Goal: Task Accomplishment & Management: Manage account settings

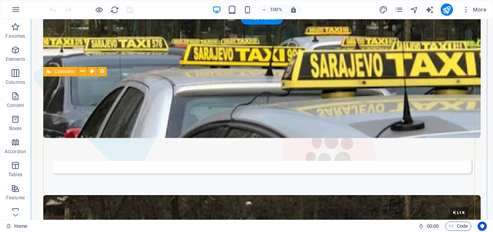
scroll to position [1132, 0]
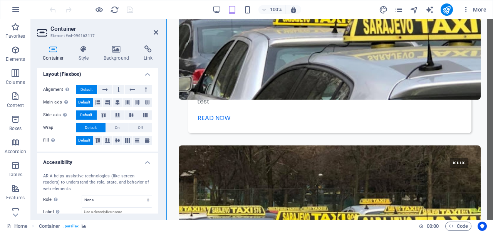
scroll to position [0, 0]
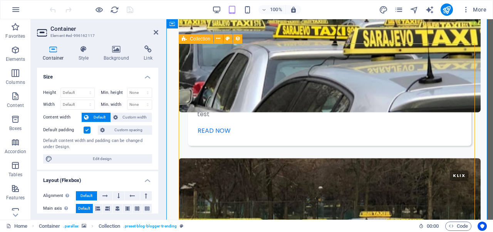
select select "columns.publishing_date_DESC"
select select "columns.category"
select select "columns.status"
select select "columns.publishing_date"
select select "past"
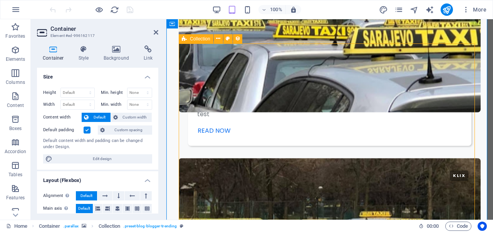
select select "columns.category"
select select "Fashion"
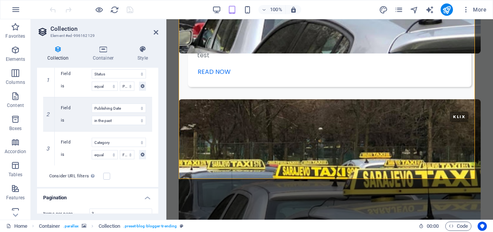
scroll to position [211, 0]
click at [51, 149] on link at bounding box center [48, 147] width 9 height 9
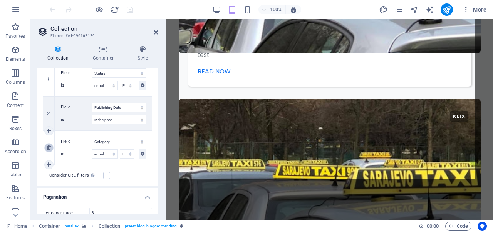
select select "past"
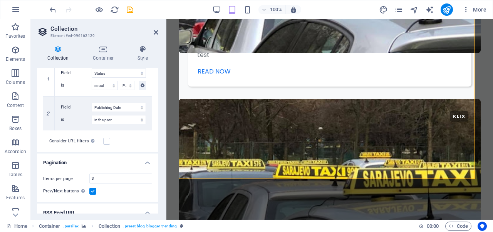
select select "columns.publishing_date_DESC"
select select "columns.category"
select select "columns.status"
select select "columns.publishing_date"
select select "past"
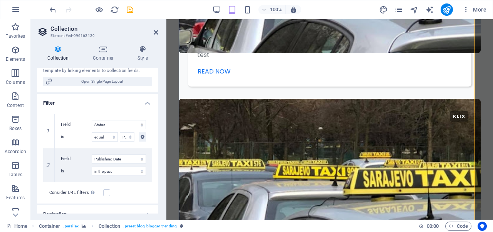
scroll to position [258, 0]
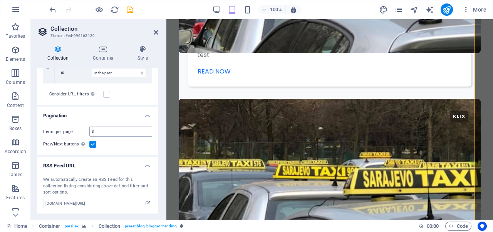
drag, startPoint x: 114, startPoint y: 137, endPoint x: 114, endPoint y: 133, distance: 4.2
click at [114, 133] on div "Items per page 3 Prev/Next buttons Even if checked the pagination will not be d…" at bounding box center [97, 138] width 121 height 35
click at [114, 133] on input "3" at bounding box center [121, 131] width 62 height 9
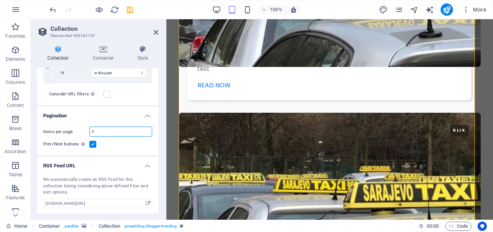
type input "2"
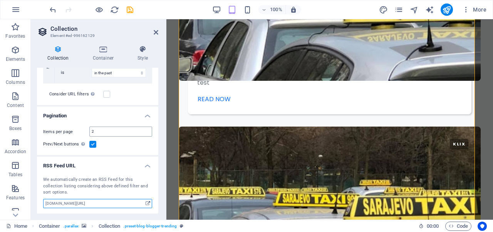
select select "columns.publishing_date_DESC"
select select "columns.category"
select select "columns.status"
select select "columns.publishing_date"
select select "past"
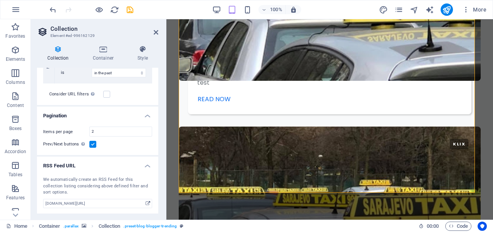
click at [117, 149] on div "Items per page 2 Prev/Next buttons Even if checked the pagination will not be d…" at bounding box center [97, 138] width 121 height 35
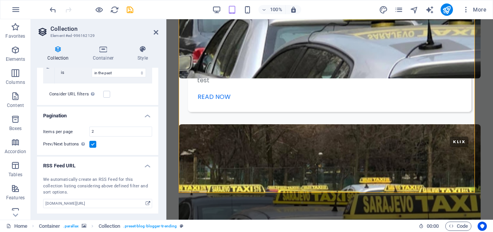
click at [117, 149] on div "Items per page 2 Prev/Next buttons Even if checked the pagination will not be d…" at bounding box center [97, 138] width 121 height 35
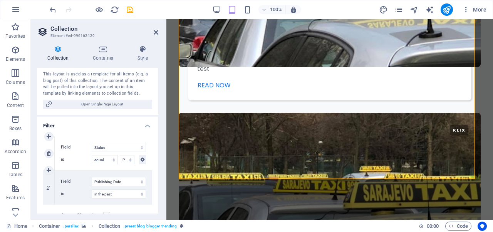
scroll to position [136, 0]
click at [468, 11] on icon "button" at bounding box center [466, 10] width 8 height 8
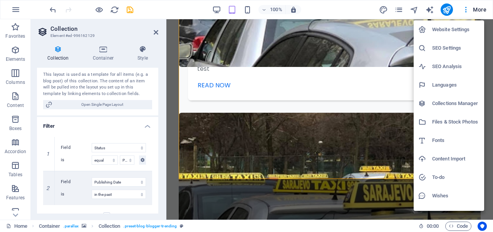
click at [445, 107] on h6 "Collections Manager" at bounding box center [455, 103] width 47 height 9
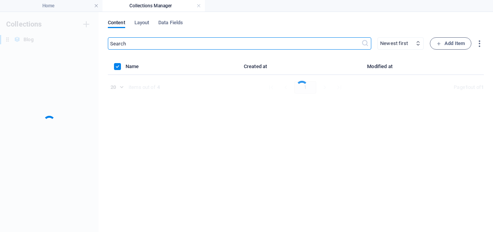
scroll to position [0, 0]
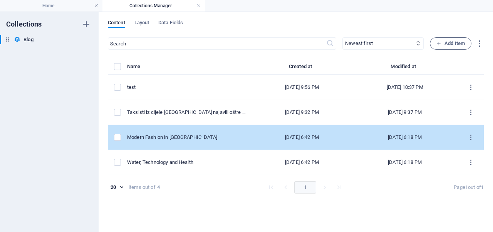
click at [186, 139] on div "Modern Fashion in [GEOGRAPHIC_DATA]" at bounding box center [186, 137] width 119 height 7
select select "Fashion"
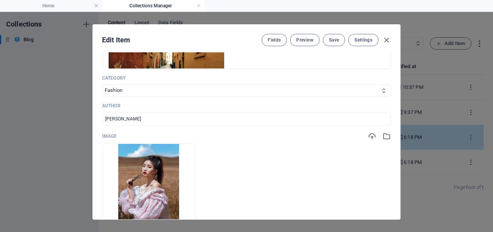
scroll to position [194, 0]
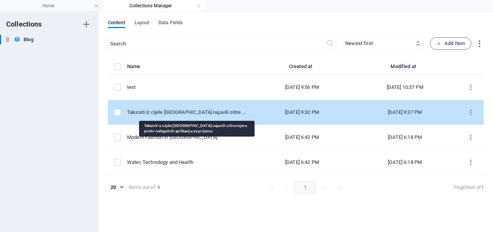
click at [189, 112] on div "Taksisti iz cijele [GEOGRAPHIC_DATA] najavili oštre mjere protiv nelegalnih apl…" at bounding box center [186, 112] width 119 height 7
select select "Adventure"
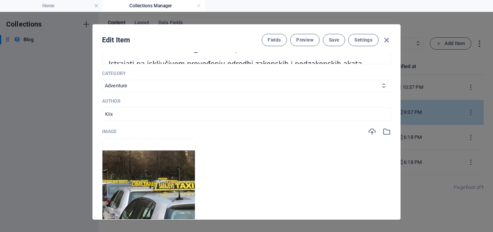
scroll to position [227, 0]
type input "2025-10-01"
type input "taksisti-iz-cijele-bih-najavili-ostre-mjere-protiv-nelegalnih-aplikacija-za-pri…"
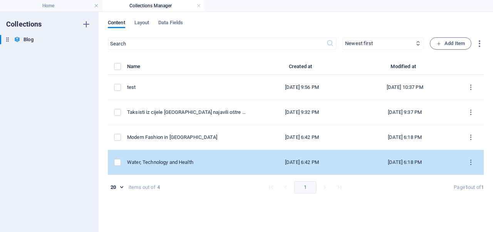
click at [206, 155] on td "Water, Technology and Health" at bounding box center [189, 162] width 125 height 25
select select "Technology"
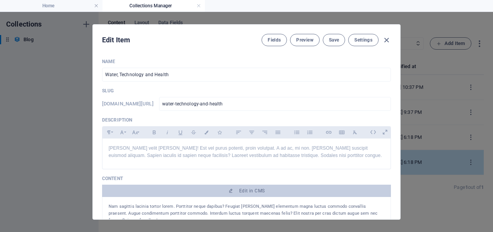
scroll to position [200, 0]
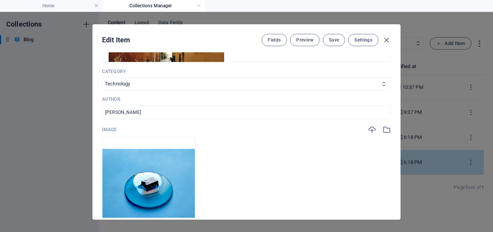
type input "2025-10-01"
checkbox input "false"
type input "water-technology-and-health"
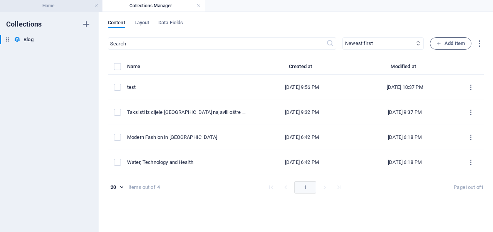
click at [75, 8] on h4 "Home" at bounding box center [51, 6] width 102 height 8
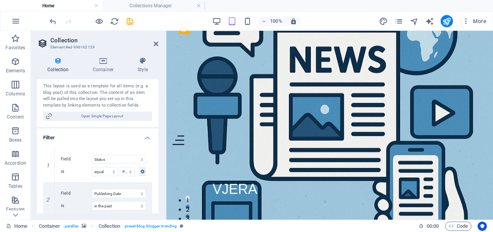
click at [75, 8] on h4 "Home" at bounding box center [51, 6] width 102 height 8
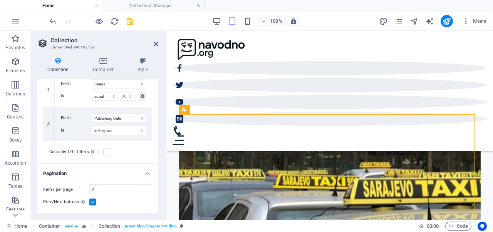
scroll to position [227, 0]
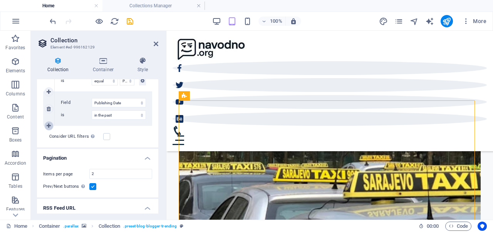
click at [47, 127] on icon at bounding box center [49, 125] width 4 height 5
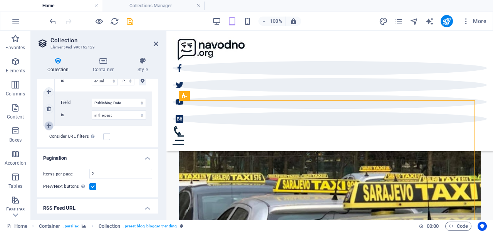
select select
select select "past"
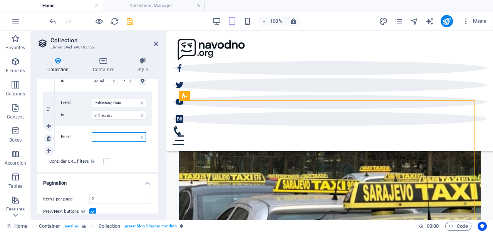
click at [107, 138] on select "Created at Updated at Name Slug Category Author Publishing Date Status Trending?" at bounding box center [119, 137] width 54 height 9
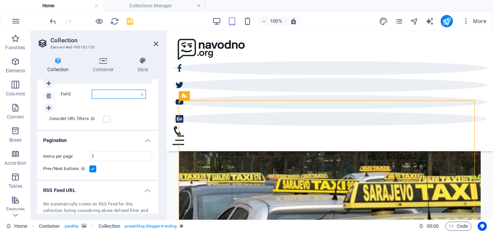
scroll to position [274, 0]
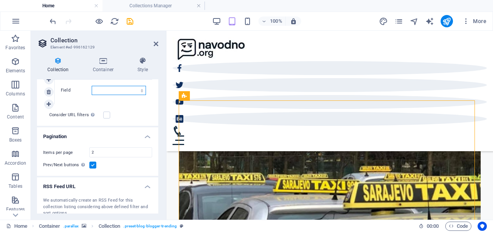
click at [114, 93] on select "Created at Updated at Name Slug Category Author Publishing Date Status Trending?" at bounding box center [119, 90] width 54 height 9
select select "columns.category"
click at [92, 86] on select "Created at Updated at Name Slug Category Author Publishing Date Status Trending?" at bounding box center [119, 90] width 54 height 9
select select "past"
select select
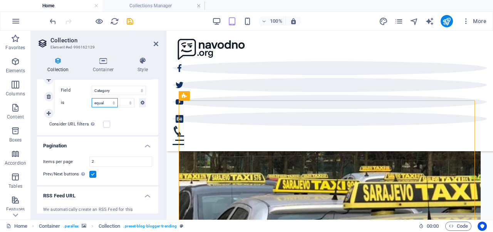
click at [102, 101] on select "equal not equal" at bounding box center [105, 102] width 26 height 9
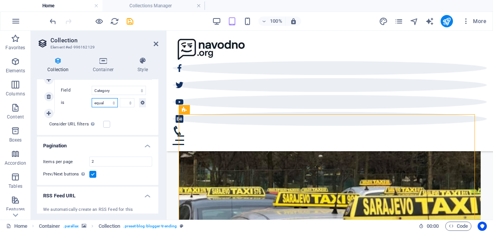
click at [102, 101] on select "equal not equal" at bounding box center [105, 102] width 26 height 9
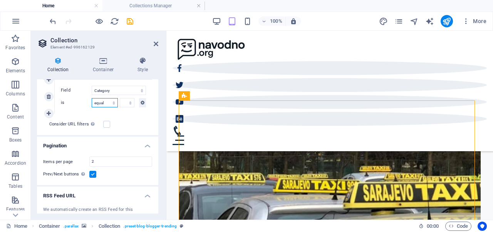
click at [92, 98] on select "equal not equal" at bounding box center [105, 102] width 26 height 9
click at [124, 105] on select "Adventure Fashion Technology Travel" at bounding box center [127, 102] width 15 height 9
select select "past"
select select "Technology"
select select "columns.publishing_date_DESC"
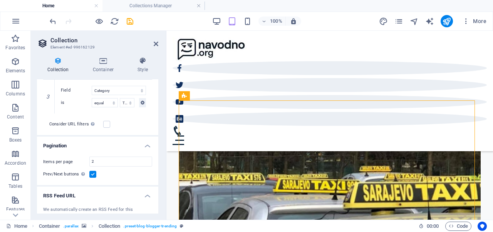
select select "columns.category"
select select "columns.status"
select select "columns.publishing_date"
select select "past"
select select "columns.category"
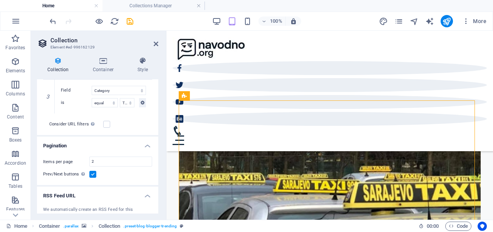
select select "Technology"
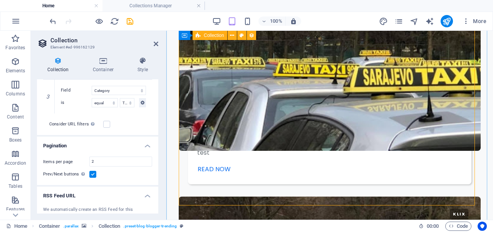
scroll to position [1217, 0]
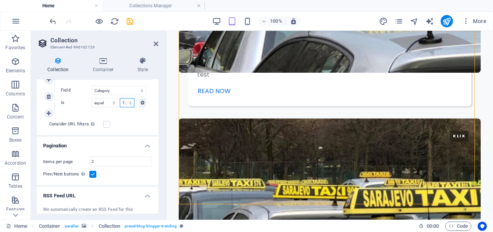
click at [123, 103] on select "Adventure Fashion Technology Travel" at bounding box center [127, 102] width 15 height 9
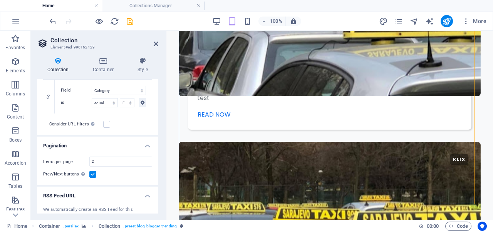
select select "past"
select select "Fashion"
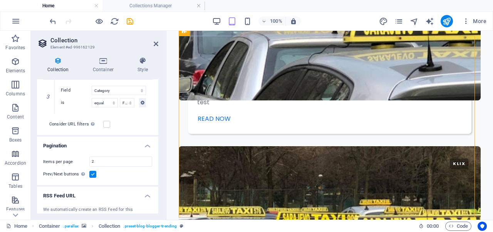
select select "columns.publishing_date_DESC"
select select "columns.category"
select select "columns.status"
select select "columns.publishing_date"
select select "past"
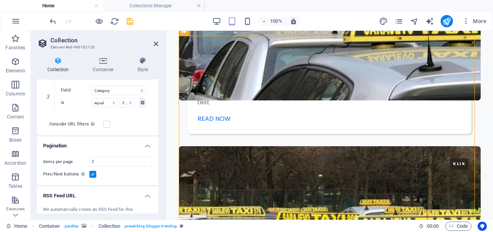
select select "columns.category"
select select "Fashion"
click at [126, 105] on select "Adventure Fashion Technology Travel" at bounding box center [127, 102] width 15 height 9
select select "past"
select select "columns.publishing_date_DESC"
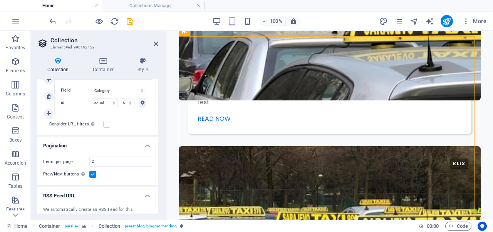
select select "columns.category"
select select "columns.status"
select select "columns.publishing_date"
select select "past"
select select "columns.category"
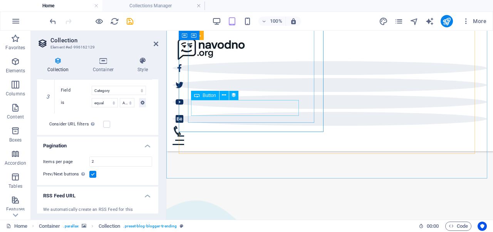
scroll to position [665, 0]
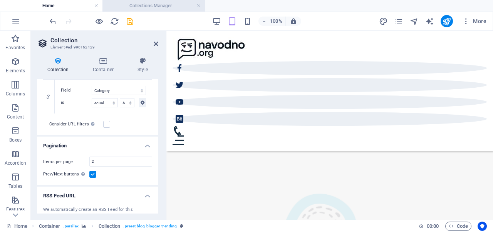
click at [153, 7] on h4 "Collections Manager" at bounding box center [153, 6] width 102 height 8
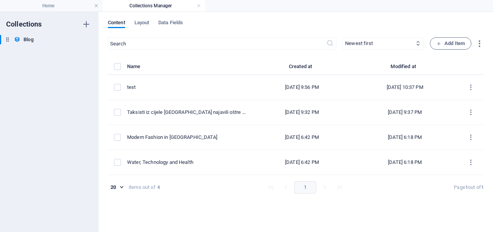
scroll to position [0, 0]
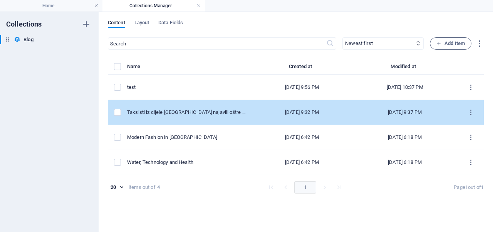
click at [211, 107] on td "Taksisti iz cijele [GEOGRAPHIC_DATA] najavili oštre mjere protiv nelegalnih apl…" at bounding box center [189, 112] width 125 height 25
select select "Adventure"
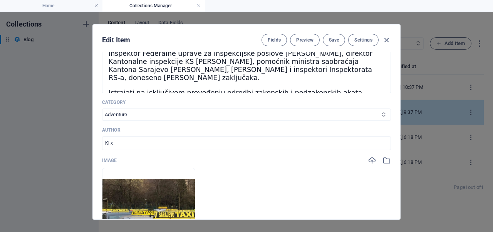
scroll to position [199, 0]
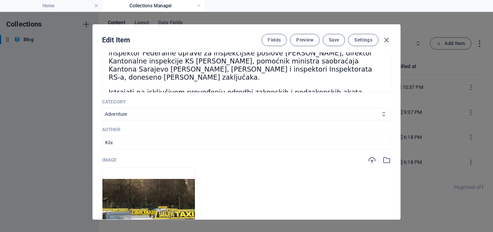
click at [199, 108] on select "Adventure Fashion Technology Travel" at bounding box center [246, 114] width 289 height 12
click at [76, 5] on h4 "Home" at bounding box center [51, 6] width 102 height 8
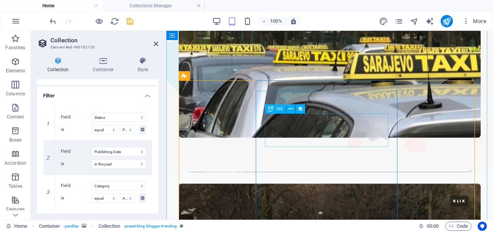
scroll to position [1180, 0]
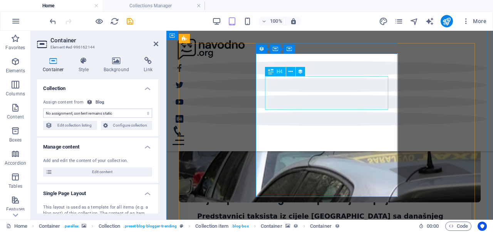
scroll to position [1145, 0]
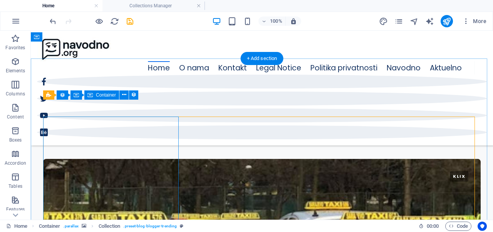
scroll to position [1081, 0]
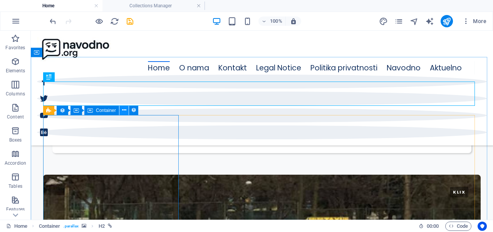
click at [125, 113] on icon at bounding box center [124, 110] width 4 height 8
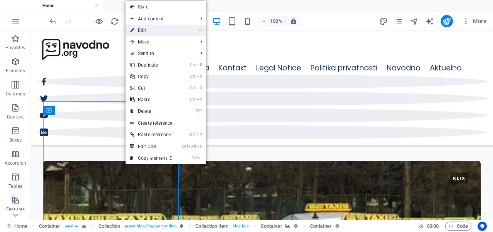
click at [152, 28] on link "⏎ Edit" at bounding box center [152, 31] width 52 height 12
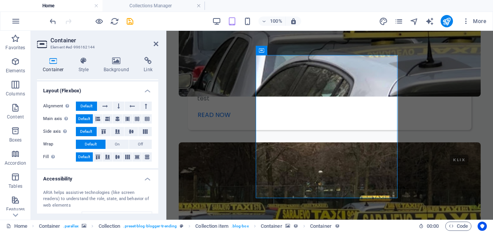
scroll to position [347, 0]
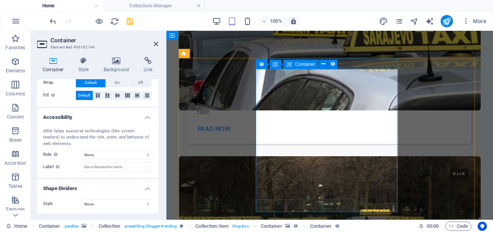
click at [324, 66] on icon at bounding box center [323, 64] width 4 height 8
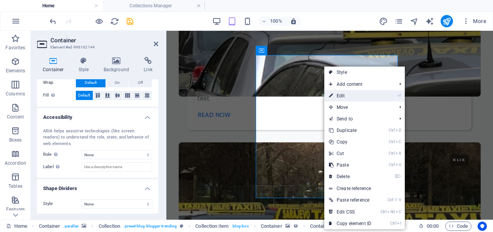
click at [354, 100] on link "⏎ Edit" at bounding box center [350, 96] width 52 height 12
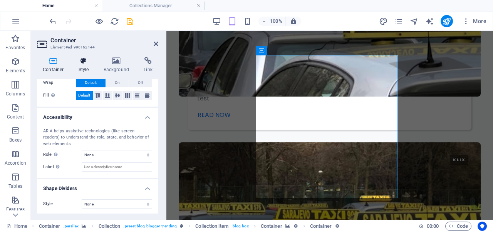
click at [82, 62] on icon at bounding box center [84, 61] width 22 height 8
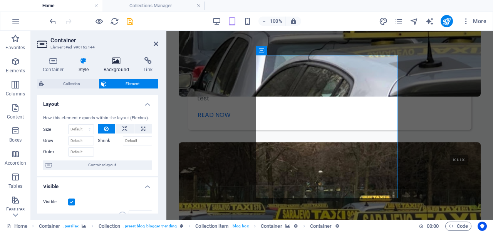
click at [114, 63] on icon at bounding box center [116, 61] width 37 height 8
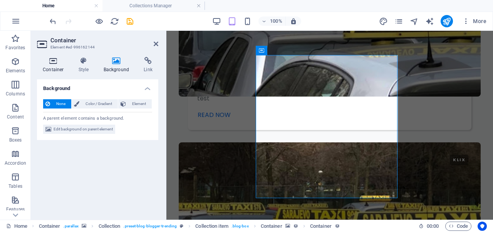
click at [55, 65] on h4 "Container" at bounding box center [55, 65] width 36 height 16
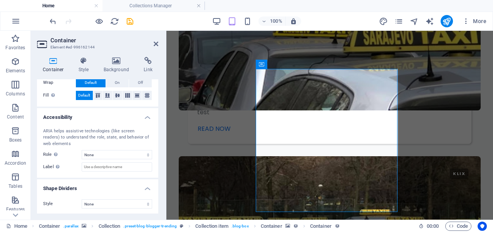
click at [106, 171] on div "ARIA helps assistive technologies (like screen readers) to understand the role,…" at bounding box center [97, 150] width 121 height 56
click at [112, 155] on select "None Alert Article Banner Comment Complementary Dialog Footer Header Marquee Pr…" at bounding box center [117, 154] width 70 height 9
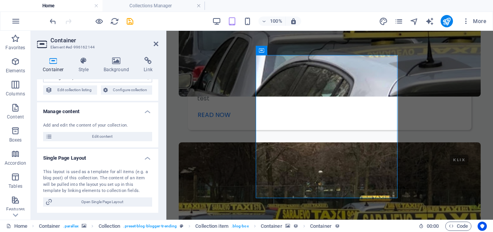
scroll to position [35, 0]
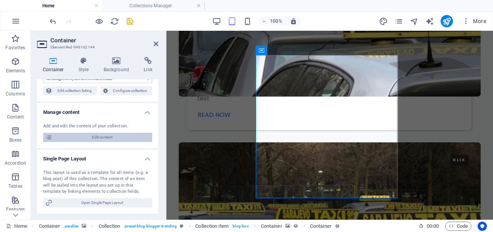
click at [107, 139] on span "Edit content" at bounding box center [102, 137] width 95 height 9
type input "2025-09-30"
type input "taksisti-iz-cijele-bih-najavili-ostre-mjere-protiv-nelegalnih-aplikacija-za-pri…"
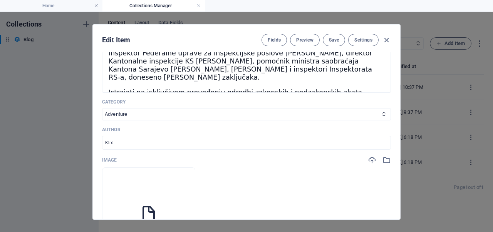
scroll to position [0, 0]
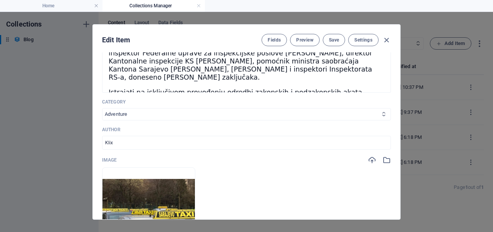
click at [176, 108] on select "Adventure Fashion Technology Travel" at bounding box center [246, 114] width 289 height 12
click at [196, 108] on select "Adventure Fashion Technology Travel" at bounding box center [246, 114] width 289 height 12
click at [385, 38] on icon "button" at bounding box center [386, 40] width 9 height 9
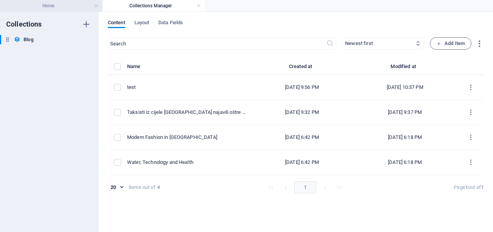
click at [70, 8] on h4 "Home" at bounding box center [51, 6] width 102 height 8
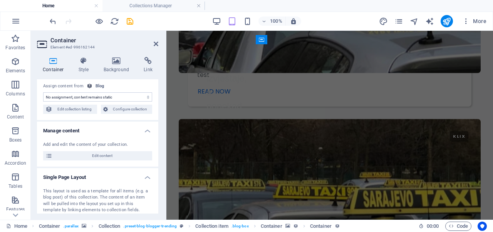
scroll to position [14, 0]
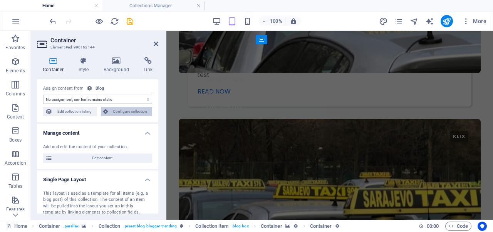
click at [114, 111] on span "Configure collection" at bounding box center [130, 111] width 40 height 9
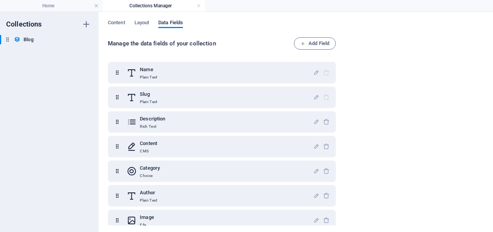
scroll to position [0, 0]
click at [52, 8] on h4 "Home" at bounding box center [51, 6] width 102 height 8
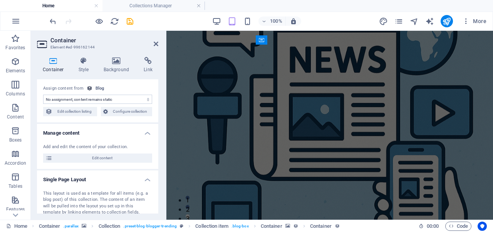
scroll to position [1195, 0]
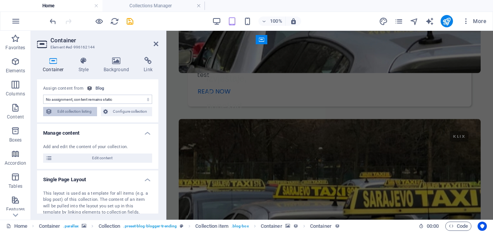
click at [78, 108] on span "Edit collection listing" at bounding box center [75, 111] width 40 height 9
select select "columns.publishing_date_DESC"
select select "columns.category"
select select "columns.status"
select select "columns.publishing_date"
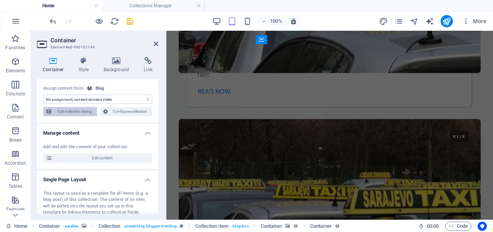
select select "past"
select select "columns.category"
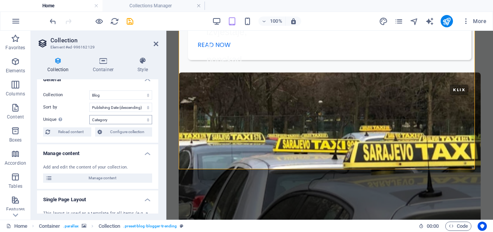
scroll to position [0, 0]
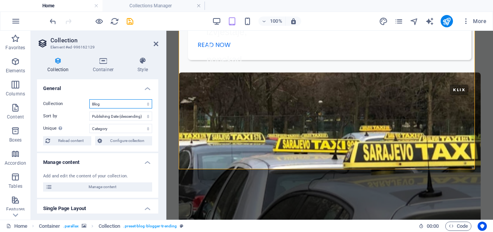
click at [117, 105] on select "Blog" at bounding box center [120, 103] width 63 height 9
click at [115, 114] on select "Created at (ascending) Created at (descending) Updated at (ascending) Updated a…" at bounding box center [120, 116] width 63 height 9
drag, startPoint x: 109, startPoint y: 129, endPoint x: 92, endPoint y: 94, distance: 38.8
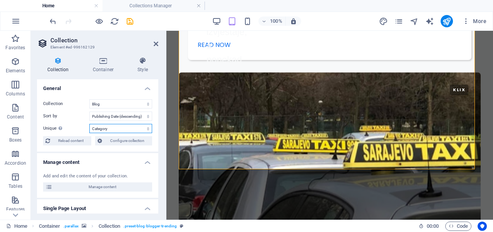
click at [92, 94] on div "Collection Blog Sort by Created at (ascending) Created at (descending) Updated …" at bounding box center [97, 122] width 121 height 59
select select
click at [89, 124] on select "None Name Slug Description Content Category Author Image Publishing Date Status…" at bounding box center [120, 128] width 63 height 9
select select "columns.publishing_date_DESC"
select select "columns.status"
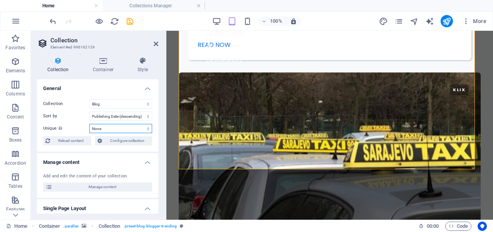
select select "columns.publishing_date"
select select "past"
select select "columns.category"
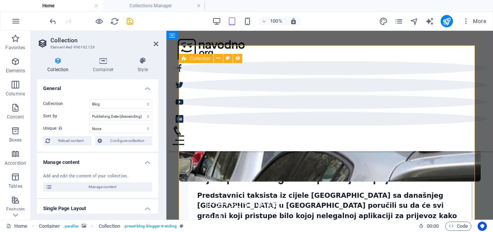
scroll to position [1163, 0]
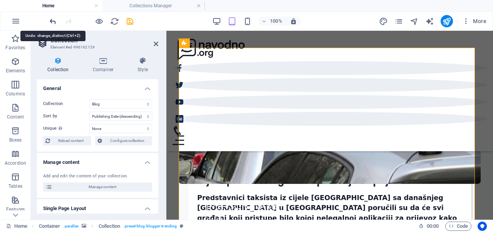
click at [52, 21] on icon "undo" at bounding box center [53, 21] width 9 height 9
select select "columns.category"
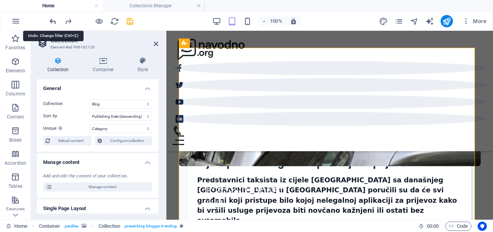
select select "columns.publishing_date_DESC"
select select "columns.category"
select select "columns.status"
select select "columns.publishing_date"
select select "past"
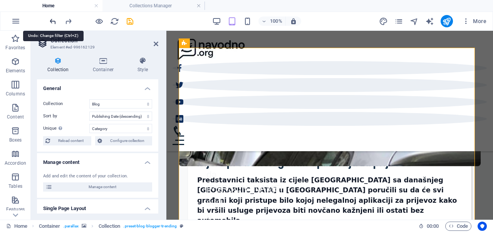
select select "columns.category"
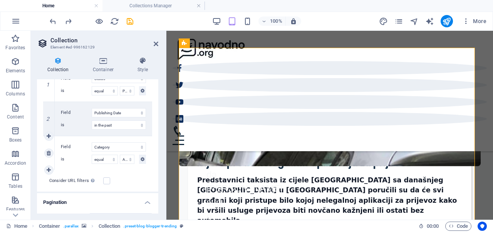
scroll to position [217, 0]
click at [158, 44] on icon at bounding box center [156, 44] width 5 height 6
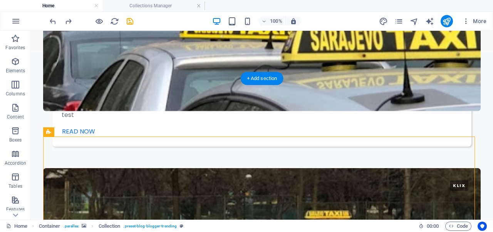
scroll to position [1062, 0]
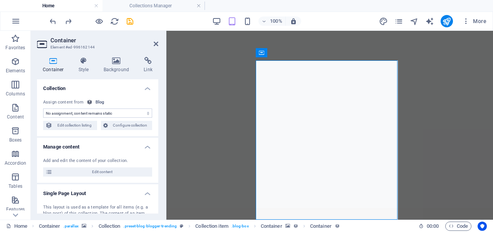
scroll to position [1197, 0]
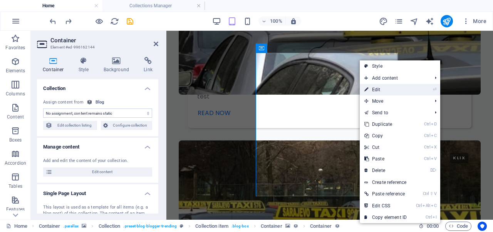
click at [393, 91] on link "⏎ Edit" at bounding box center [386, 90] width 52 height 12
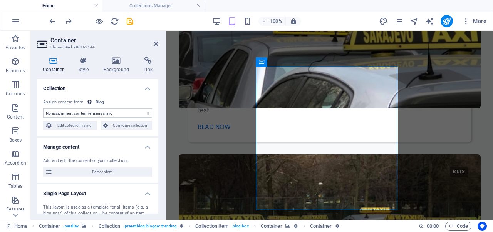
click at [118, 114] on select "No assignment, content remains static Created at (Date) Updated at (Date) Name …" at bounding box center [97, 113] width 109 height 9
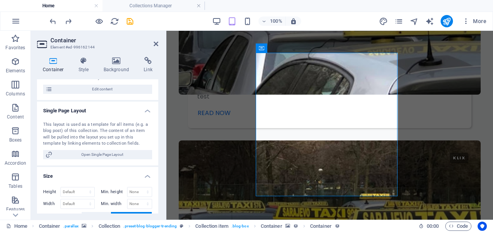
scroll to position [82, 0]
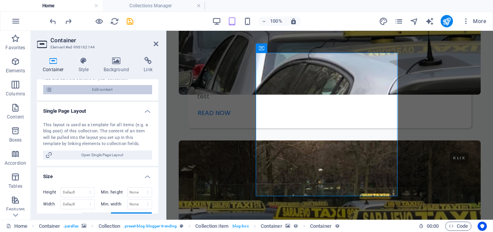
click at [109, 88] on span "Edit content" at bounding box center [102, 89] width 95 height 9
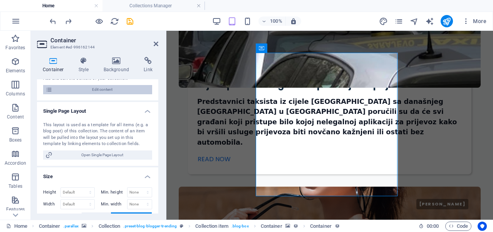
select select "Adventure"
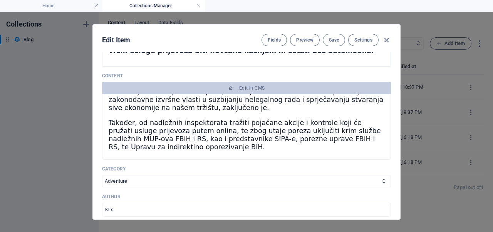
scroll to position [76, 0]
click at [178, 175] on select "Adventure Fashion Technology Travel" at bounding box center [246, 181] width 289 height 12
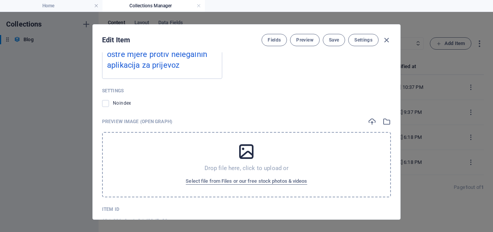
scroll to position [816, 0]
click at [360, 42] on span "Settings" at bounding box center [363, 40] width 18 height 6
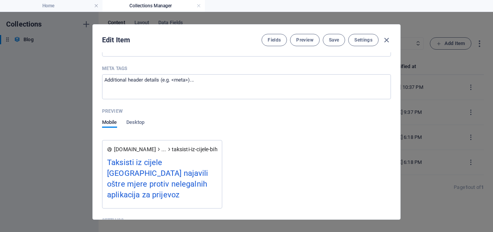
scroll to position [715, 0]
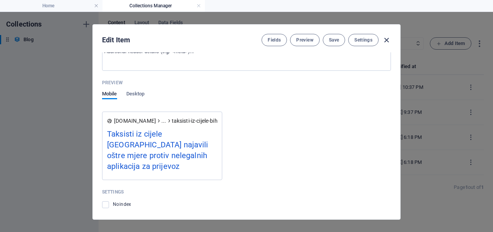
click at [385, 38] on icon "button" at bounding box center [386, 40] width 9 height 9
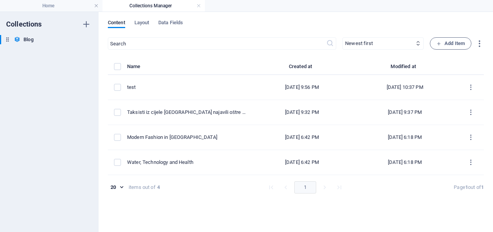
type input "2025-10-01"
type input "taksisti-iz-cijele-bih-najavili-ostre-mjere-protiv-nelegalnih-aplikacija-za-pri…"
click at [44, 5] on h4 "Home" at bounding box center [51, 6] width 102 height 8
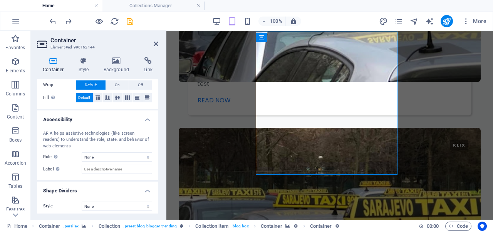
scroll to position [347, 0]
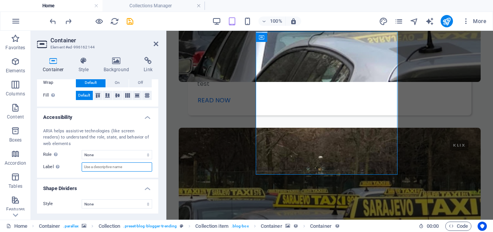
click at [119, 166] on input "Label Use the ARIA label to provide a clear and descriptive name for elements t…" at bounding box center [117, 167] width 70 height 9
click at [116, 67] on h4 "Background" at bounding box center [118, 65] width 40 height 16
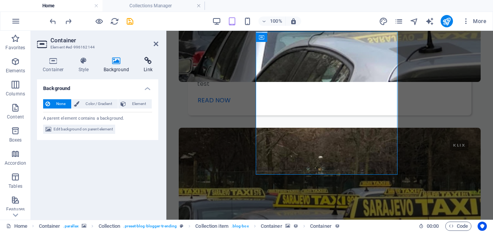
click at [147, 66] on h4 "Link" at bounding box center [148, 65] width 20 height 16
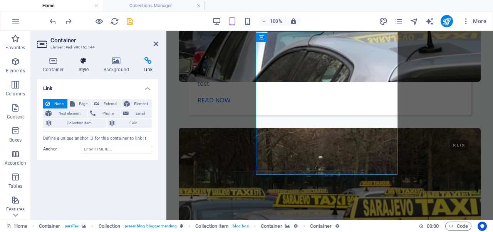
click at [89, 66] on h4 "Style" at bounding box center [85, 65] width 25 height 16
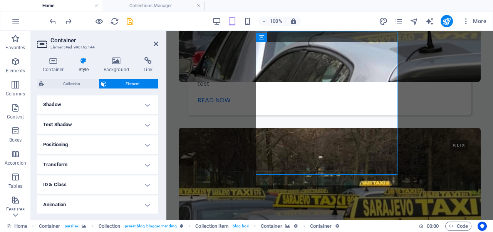
scroll to position [206, 0]
click at [55, 64] on icon at bounding box center [53, 61] width 33 height 8
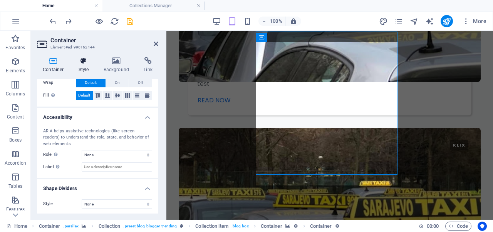
click at [83, 62] on icon at bounding box center [84, 61] width 22 height 8
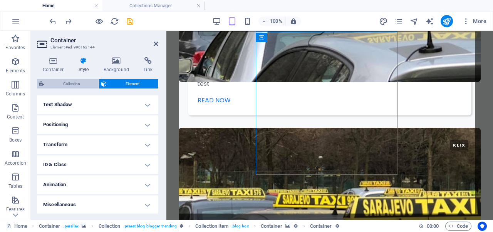
click at [72, 83] on span "Collection" at bounding box center [72, 83] width 50 height 9
select select "rem"
select select "px"
select select "preset-blog-blogger-trending"
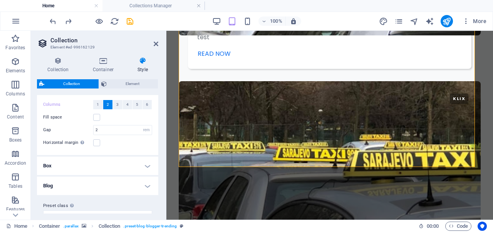
scroll to position [17, 0]
click at [92, 163] on h4 "Box" at bounding box center [97, 166] width 121 height 18
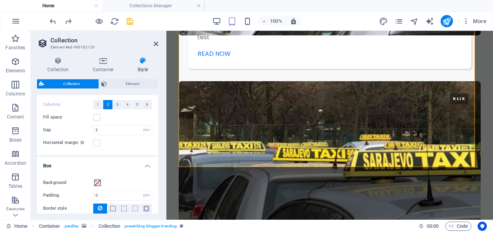
click at [92, 163] on h4 "Box" at bounding box center [97, 164] width 121 height 14
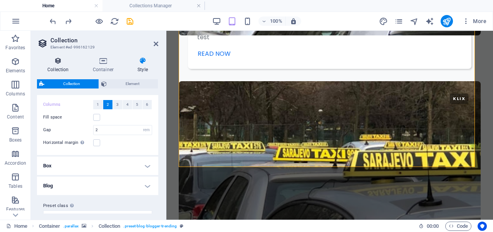
click at [63, 65] on h4 "Collection" at bounding box center [59, 65] width 45 height 16
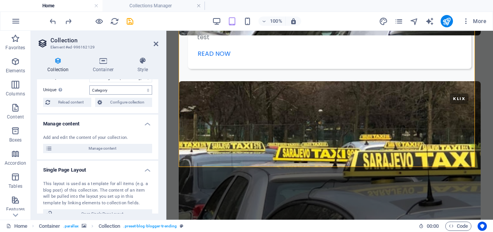
scroll to position [39, 0]
click at [133, 99] on span "Configure collection" at bounding box center [126, 101] width 45 height 9
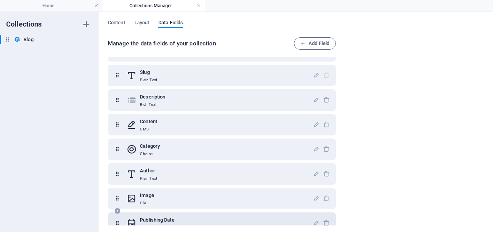
scroll to position [0, 0]
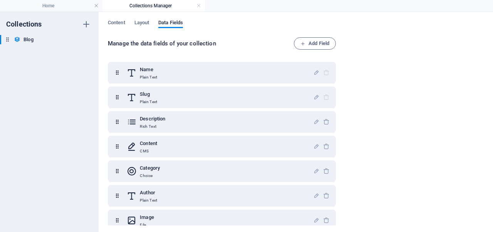
click at [145, 19] on div "Content Layout Data Fields Manage the data fields of your collection Add Field …" at bounding box center [296, 122] width 394 height 220
click at [144, 23] on span "Layout" at bounding box center [141, 23] width 15 height 11
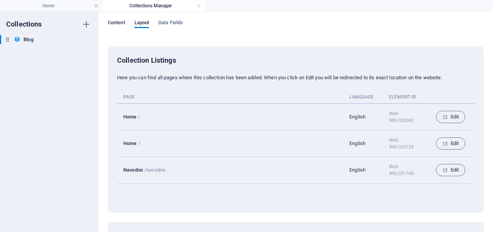
click at [117, 26] on span "Content" at bounding box center [116, 23] width 17 height 11
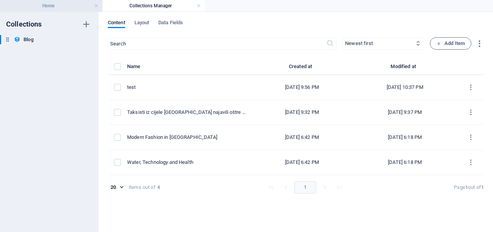
click at [21, 7] on h4 "Home" at bounding box center [51, 6] width 102 height 8
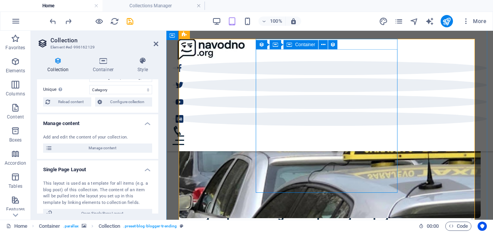
scroll to position [1186, 0]
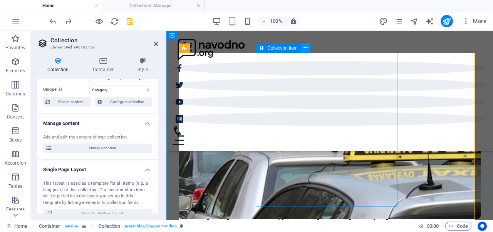
click at [309, 49] on button at bounding box center [305, 48] width 9 height 9
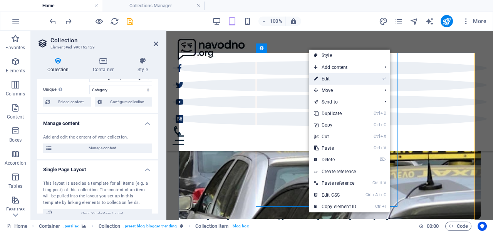
click at [327, 79] on link "⏎ Edit" at bounding box center [335, 79] width 52 height 12
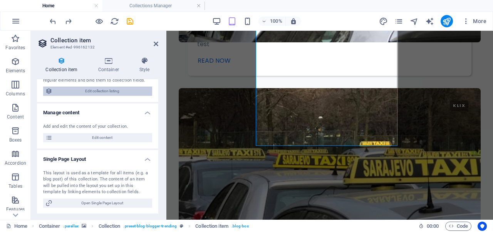
scroll to position [23, 0]
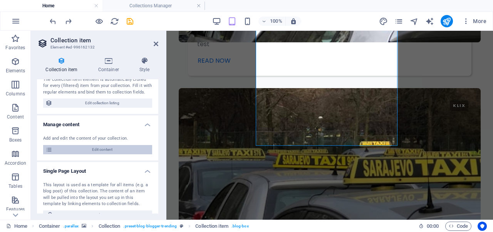
click at [82, 151] on span "Edit content" at bounding box center [102, 149] width 95 height 9
select select "Adventure"
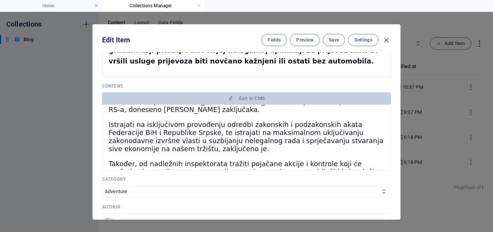
scroll to position [45, 0]
click at [191, 186] on select "Adventure Fashion Technology Travel" at bounding box center [246, 192] width 289 height 12
click at [196, 186] on select "Adventure Fashion Technology Travel" at bounding box center [246, 192] width 289 height 12
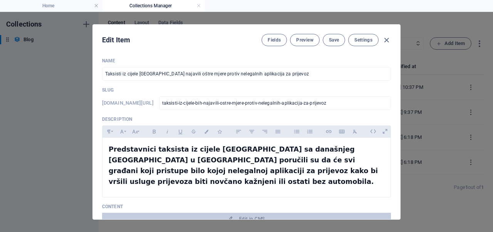
scroll to position [0, 0]
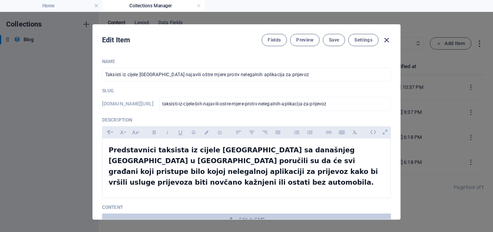
click at [387, 39] on icon "button" at bounding box center [386, 40] width 9 height 9
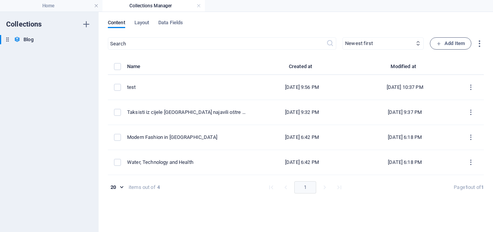
type input "2025-10-01"
type input "taksisti-iz-cijele-bih-najavili-ostre-mjere-protiv-nelegalnih-aplikacija-za-pri…"
click at [197, 8] on link at bounding box center [198, 5] width 5 height 7
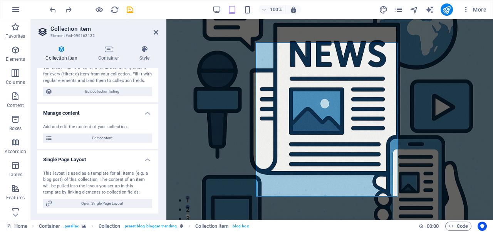
scroll to position [1247, 0]
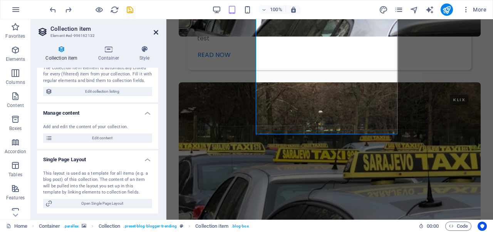
click at [158, 32] on icon at bounding box center [156, 32] width 5 height 6
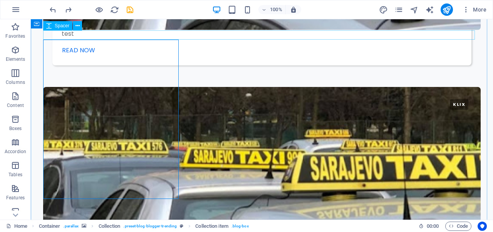
scroll to position [1158, 0]
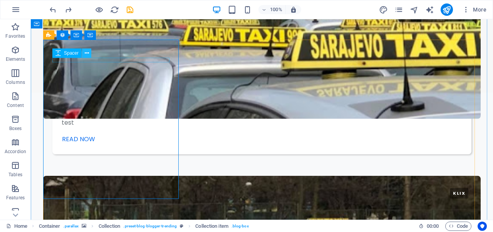
click at [87, 55] on icon at bounding box center [87, 53] width 4 height 8
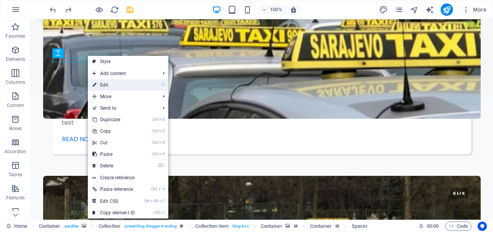
click at [101, 86] on link "⏎ Edit" at bounding box center [114, 85] width 52 height 12
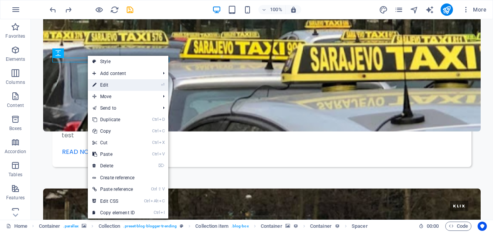
select select "rem"
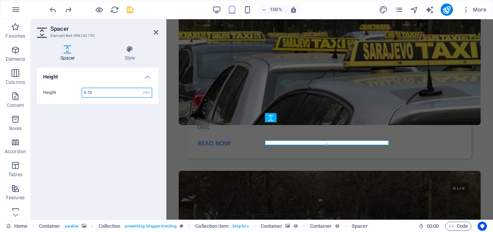
scroll to position [1134, 0]
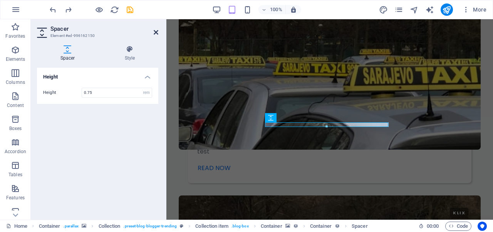
click at [157, 29] on icon at bounding box center [156, 32] width 5 height 6
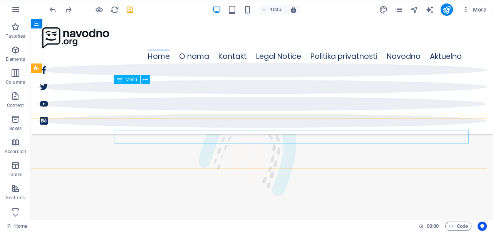
scroll to position [783, 0]
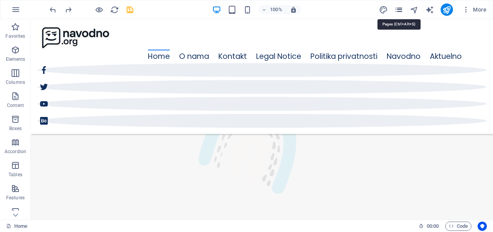
click at [398, 12] on icon "pages" at bounding box center [398, 9] width 9 height 9
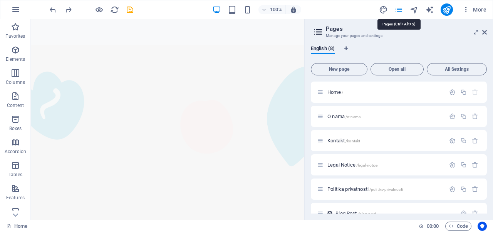
scroll to position [783, 0]
click at [436, 67] on span "All Settings" at bounding box center [456, 69] width 53 height 5
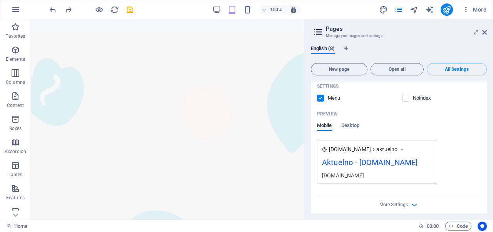
scroll to position [2133, 0]
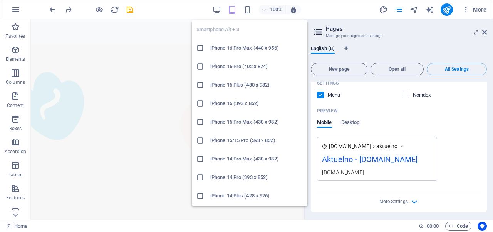
click at [225, 69] on h6 "iPhone 16 Pro (402 x 874)" at bounding box center [256, 66] width 92 height 9
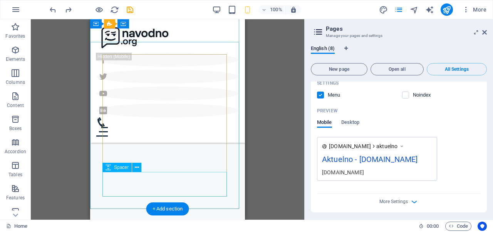
scroll to position [0, 0]
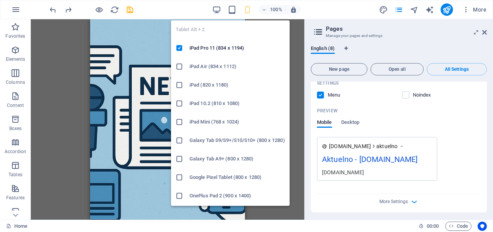
click at [206, 68] on h6 "iPad Air (834 x 1112)" at bounding box center [238, 66] width 96 height 9
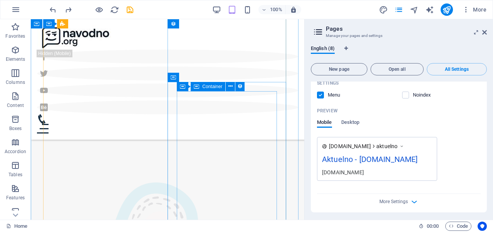
scroll to position [671, 0]
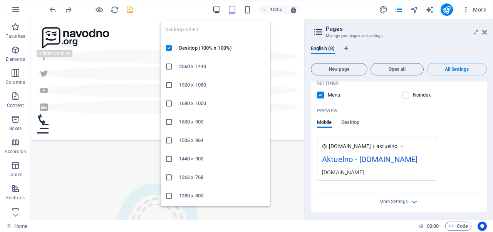
click at [214, 10] on icon "button" at bounding box center [216, 9] width 9 height 9
click at [219, 8] on icon "button" at bounding box center [216, 9] width 9 height 9
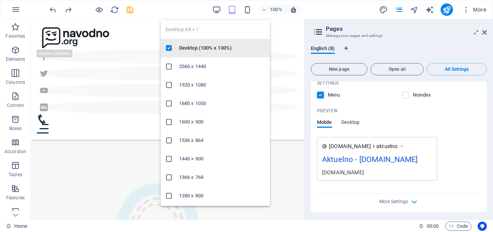
click at [186, 52] on h6 "Desktop (100% x 100%)" at bounding box center [222, 48] width 86 height 9
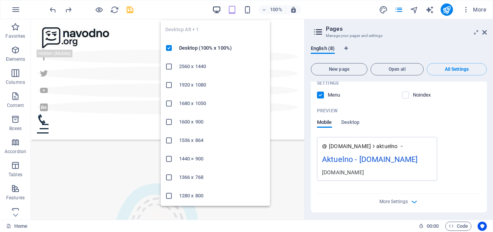
click at [214, 7] on icon "button" at bounding box center [216, 9] width 9 height 9
click at [184, 157] on h6 "1440 × 900" at bounding box center [222, 158] width 86 height 9
click at [184, 45] on h6 "Desktop (100% x 100%)" at bounding box center [222, 48] width 86 height 9
click at [218, 8] on icon "button" at bounding box center [216, 9] width 9 height 9
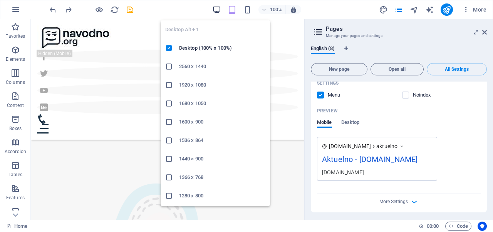
click at [218, 8] on icon "button" at bounding box center [216, 9] width 9 height 9
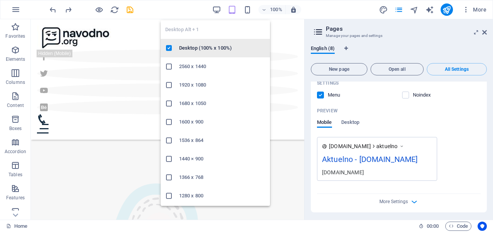
click at [195, 47] on h6 "Desktop (100% x 100%)" at bounding box center [222, 48] width 86 height 9
click at [195, 47] on div "Home O nama Kontakt Legal Notice Politika privatnosti Navodno Aktuelno Menu" at bounding box center [167, 79] width 273 height 121
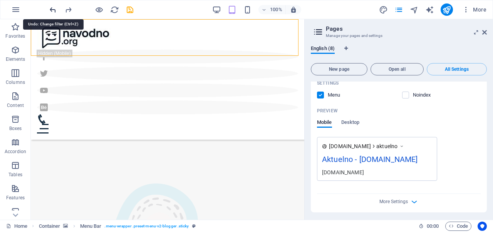
click at [52, 9] on icon "undo" at bounding box center [53, 9] width 9 height 9
click at [485, 32] on icon at bounding box center [484, 32] width 5 height 6
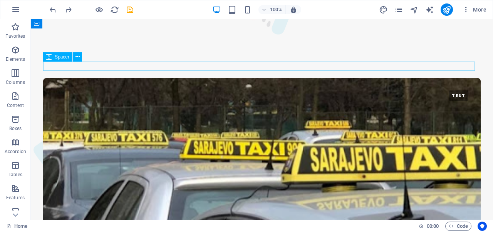
scroll to position [1127, 0]
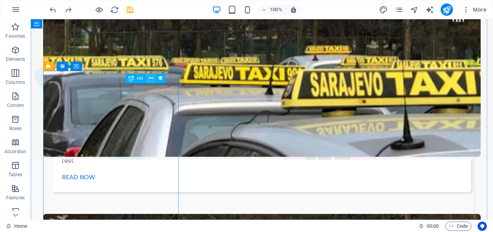
click at [150, 83] on button at bounding box center [150, 78] width 9 height 9
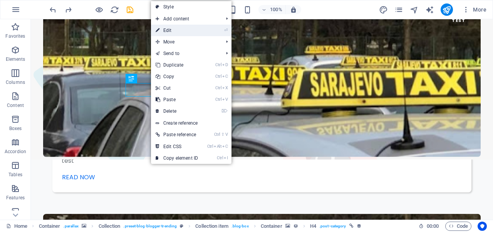
click at [185, 30] on link "⏎ Edit" at bounding box center [177, 31] width 52 height 12
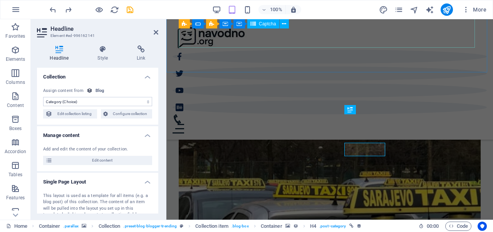
scroll to position [1126, 0]
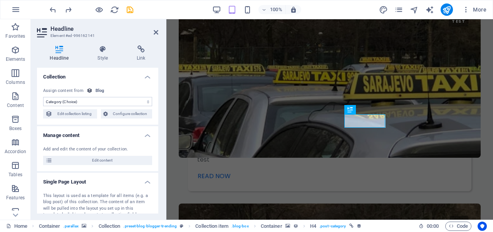
click at [117, 101] on select "No assignment, content remains static Created at (Date) Updated at (Date) Name …" at bounding box center [97, 101] width 109 height 9
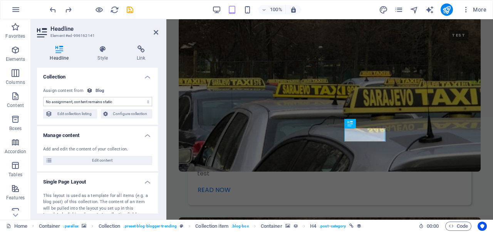
click at [43, 97] on select "No assignment, content remains static Created at (Date) Updated at (Date) Name …" at bounding box center [97, 101] width 109 height 9
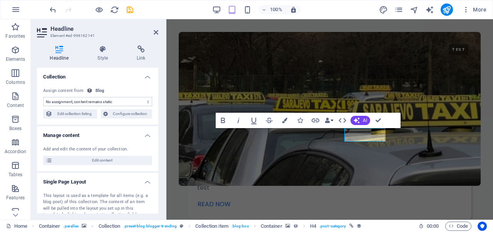
click at [117, 101] on select "No assignment, content remains static Created at (Date) Updated at (Date) Name …" at bounding box center [97, 101] width 109 height 9
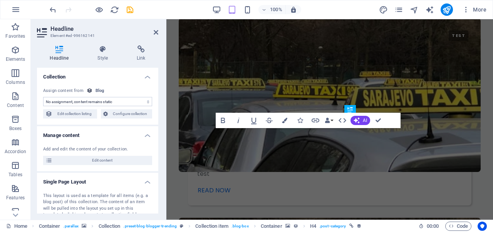
select select "createdAt"
click at [43, 97] on select "No assignment, content remains static Created at (Date) Updated at (Date) Name …" at bounding box center [97, 101] width 109 height 9
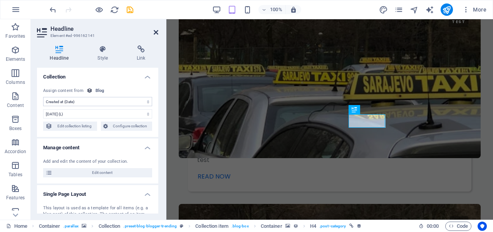
click at [155, 32] on icon at bounding box center [156, 32] width 5 height 6
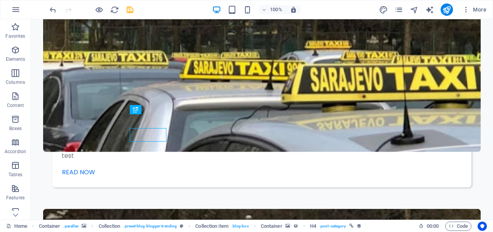
scroll to position [1096, 0]
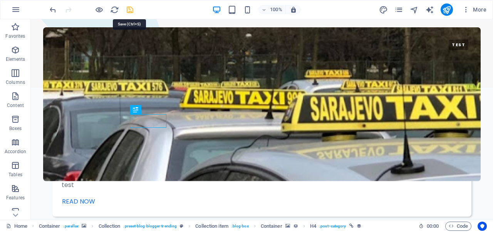
click at [127, 10] on icon "save" at bounding box center [130, 9] width 9 height 9
checkbox input "false"
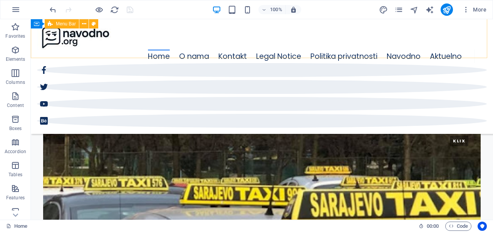
scroll to position [1139, 0]
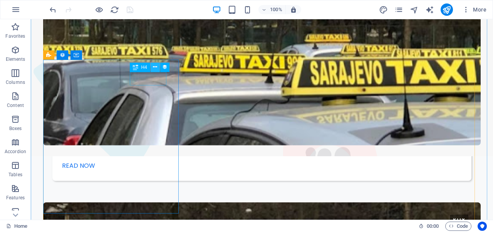
click at [155, 67] on icon at bounding box center [155, 67] width 4 height 8
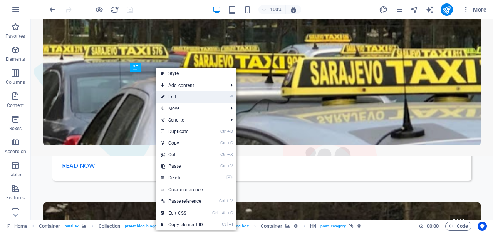
click at [179, 97] on link "⏎ Edit" at bounding box center [182, 97] width 52 height 12
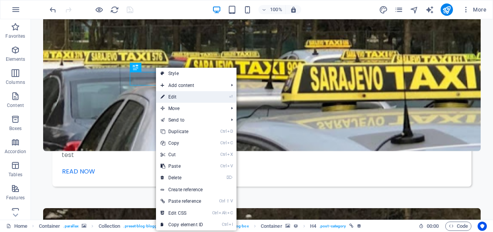
select select "createdAt"
select select "1"
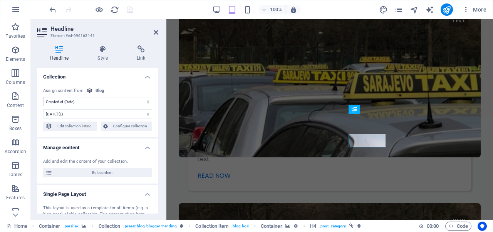
scroll to position [1126, 0]
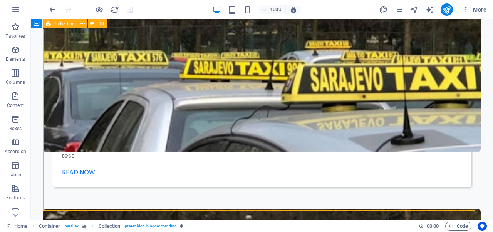
scroll to position [1169, 0]
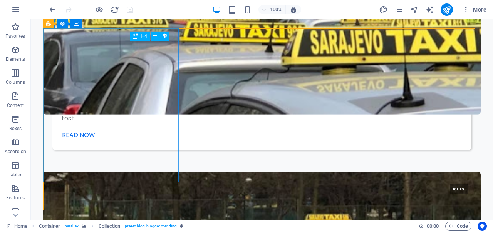
click at [156, 37] on icon at bounding box center [155, 36] width 4 height 8
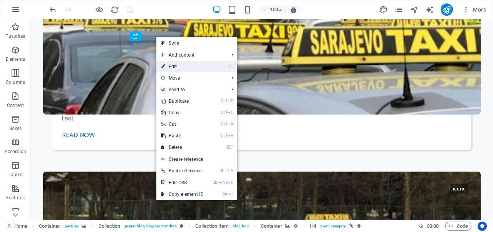
click at [168, 65] on link "⏎ Edit" at bounding box center [182, 67] width 52 height 12
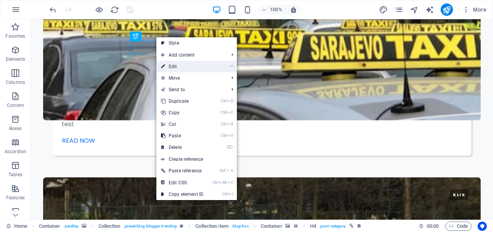
select select "createdAt"
select select "1"
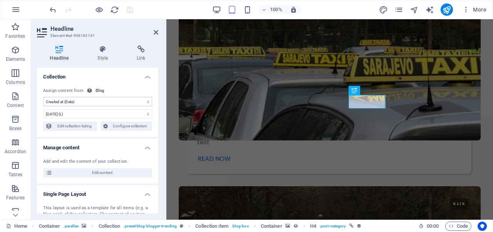
scroll to position [1159, 0]
click at [109, 103] on select "No assignment, content remains static Created at (Date) Updated at (Date) Name …" at bounding box center [97, 101] width 109 height 9
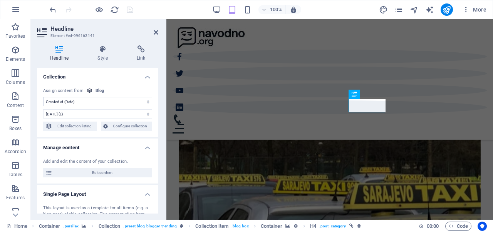
scroll to position [1145, 0]
select select "remainStatic"
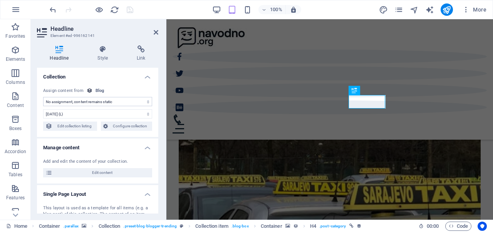
click at [43, 97] on select "No assignment, content remains static Created at (Date) Updated at (Date) Name …" at bounding box center [97, 101] width 109 height 9
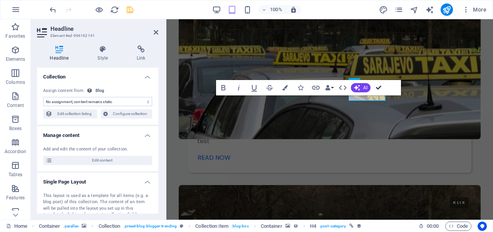
scroll to position [1159, 0]
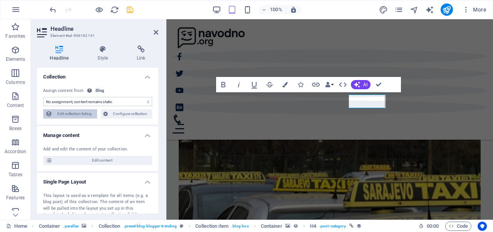
click at [75, 114] on span "Edit collection listing" at bounding box center [75, 113] width 40 height 9
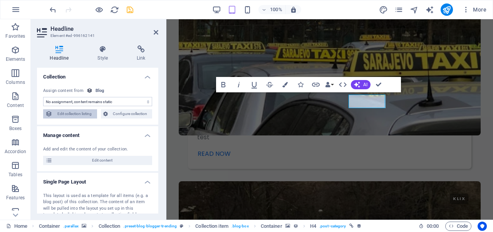
select select "columns.publishing_date_DESC"
select select "columns.category"
select select "columns.status"
select select "columns.publishing_date"
select select "past"
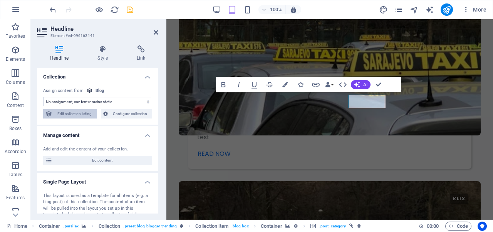
select select "columns.category"
select select "Technology"
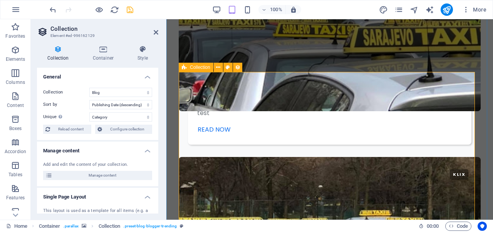
scroll to position [1196, 0]
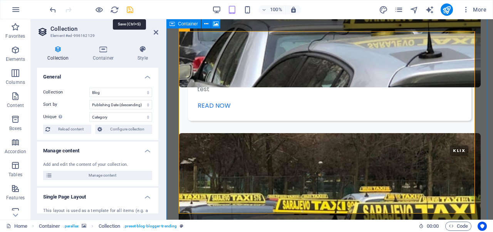
click at [129, 10] on icon "save" at bounding box center [130, 9] width 9 height 9
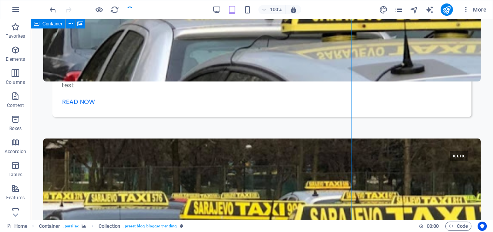
checkbox input "false"
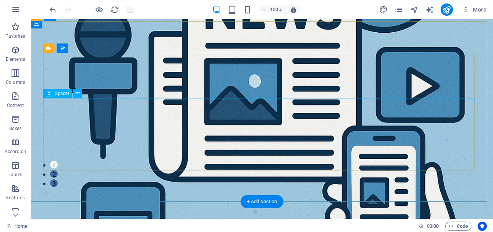
scroll to position [0, 0]
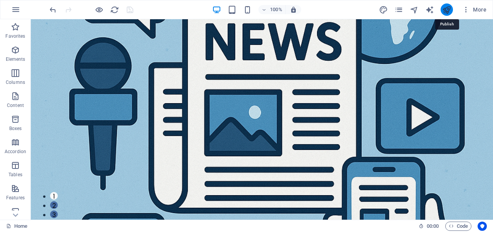
click at [448, 8] on icon "publish" at bounding box center [446, 9] width 9 height 9
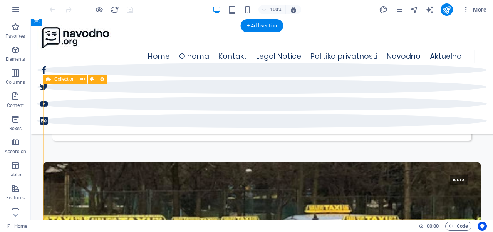
scroll to position [1100, 0]
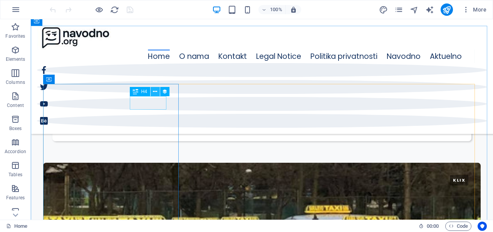
click at [154, 92] on icon at bounding box center [155, 92] width 4 height 8
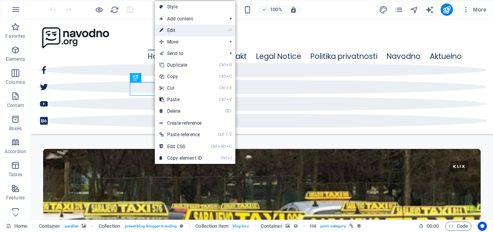
click at [182, 30] on link "⏎ Edit" at bounding box center [181, 31] width 52 height 12
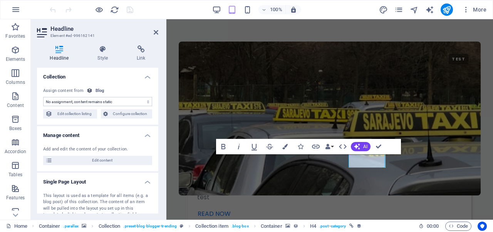
scroll to position [1085, 0]
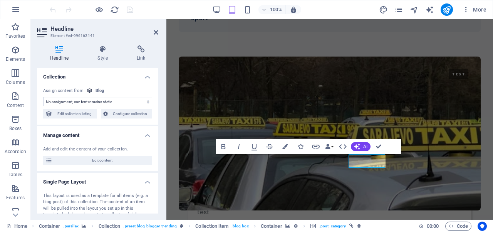
click at [94, 103] on select "No assignment, content remains static Created at (Date) Updated at (Date) Name …" at bounding box center [97, 101] width 109 height 9
click at [43, 97] on select "No assignment, content remains static Created at (Date) Updated at (Date) Name …" at bounding box center [97, 101] width 109 height 9
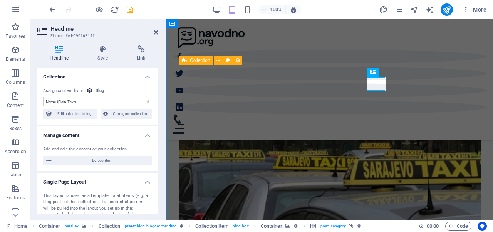
scroll to position [1176, 0]
click at [119, 101] on select "No assignment, content remains static Created at (Date) Updated at (Date) Name …" at bounding box center [97, 101] width 109 height 9
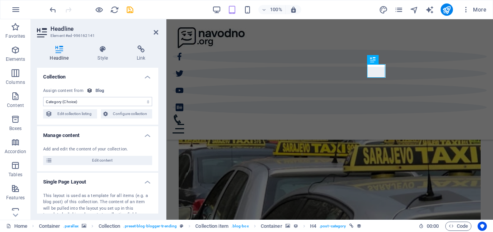
click at [43, 97] on select "No assignment, content remains static Created at (Date) Updated at (Date) Name …" at bounding box center [97, 101] width 109 height 9
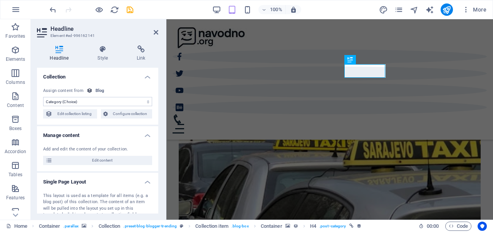
click at [84, 103] on select "No assignment, content remains static Created at (Date) Updated at (Date) Name …" at bounding box center [97, 101] width 109 height 9
select select "author"
click at [43, 97] on select "No assignment, content remains static Created at (Date) Updated at (Date) Name …" at bounding box center [97, 101] width 109 height 9
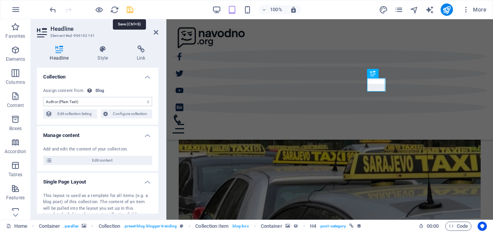
click at [127, 10] on icon "save" at bounding box center [130, 9] width 9 height 9
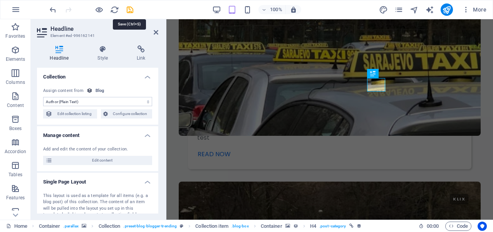
checkbox input "false"
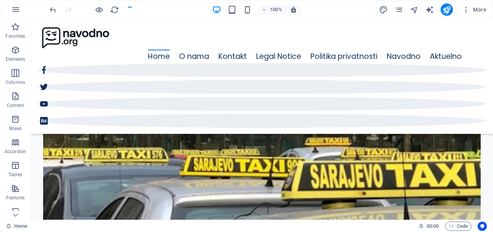
scroll to position [718, 0]
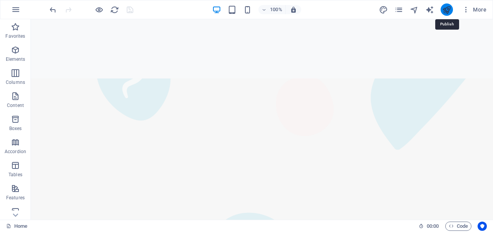
click at [447, 9] on icon "publish" at bounding box center [446, 9] width 9 height 9
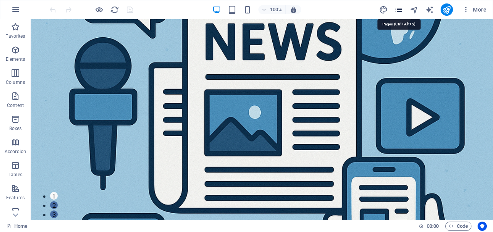
click at [400, 12] on icon "pages" at bounding box center [398, 9] width 9 height 9
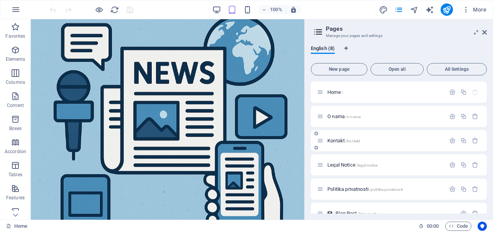
click at [398, 136] on div "Kontakt /kontakt" at bounding box center [399, 140] width 176 height 21
click at [392, 141] on p "Kontakt /kontakt" at bounding box center [385, 140] width 116 height 5
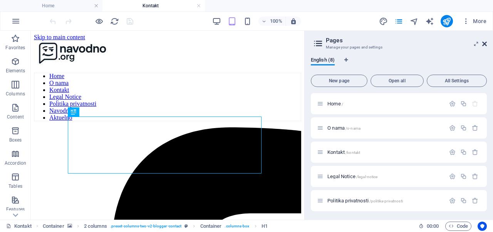
click at [486, 44] on icon at bounding box center [484, 44] width 5 height 6
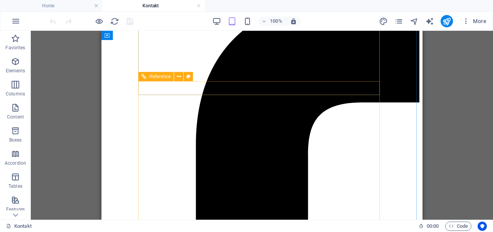
scroll to position [82, 0]
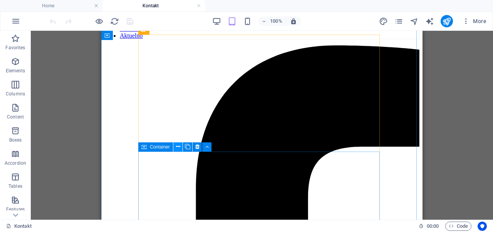
click at [177, 149] on icon at bounding box center [178, 147] width 4 height 8
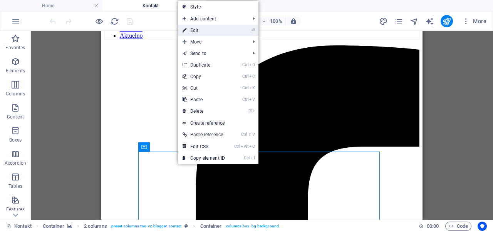
click at [223, 29] on link "⏎ Edit" at bounding box center [204, 31] width 52 height 12
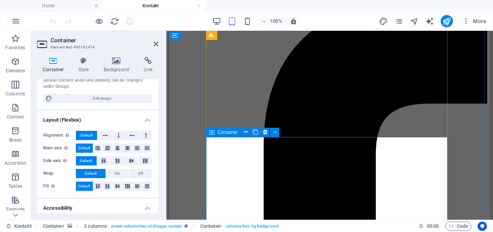
scroll to position [132, 0]
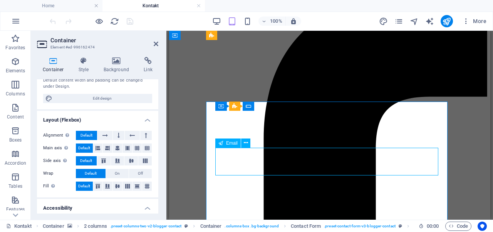
click at [246, 146] on icon at bounding box center [246, 143] width 4 height 8
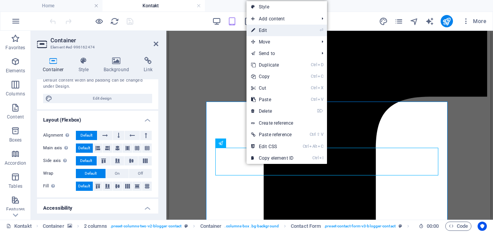
click at [271, 29] on link "⏎ Edit" at bounding box center [273, 31] width 52 height 12
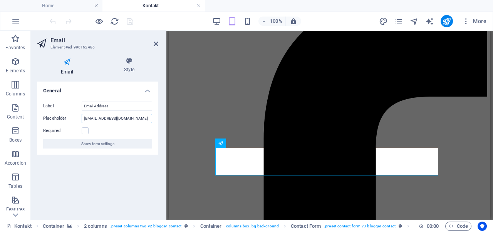
click at [134, 117] on input "[EMAIL_ADDRESS][DOMAIN_NAME]" at bounding box center [117, 118] width 70 height 9
paste input "[EMAIL_ADDRESS][DOMAIN_NAME]"
type input "[EMAIL_ADDRESS][DOMAIN_NAME]"
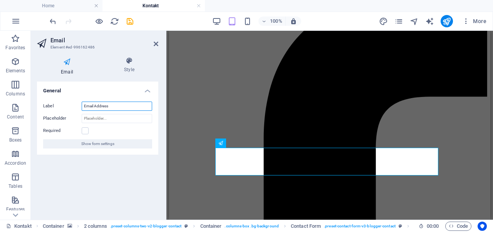
click at [127, 102] on input "Email Address" at bounding box center [117, 106] width 70 height 9
click at [133, 176] on div "General Label Email Address Placeholder Required Show form settings" at bounding box center [97, 148] width 121 height 132
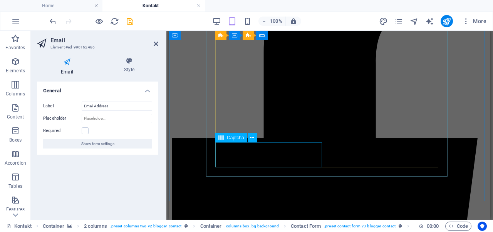
scroll to position [295, 0]
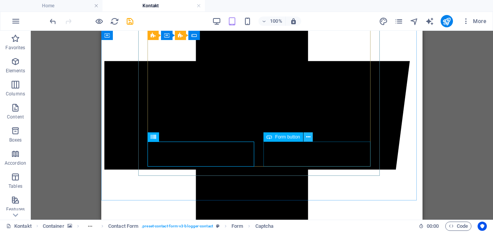
click at [306, 140] on icon at bounding box center [308, 137] width 4 height 8
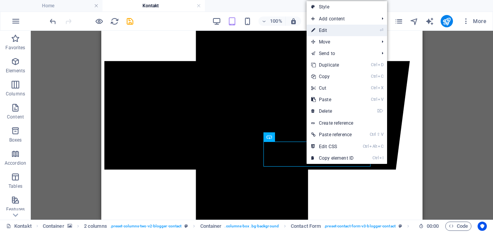
click at [319, 29] on link "⏎ Edit" at bounding box center [333, 31] width 52 height 12
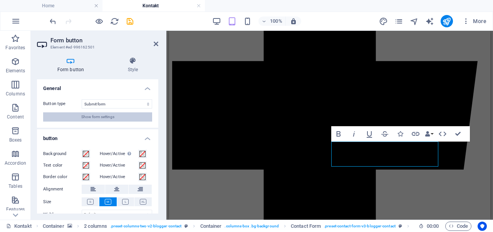
scroll to position [34, 0]
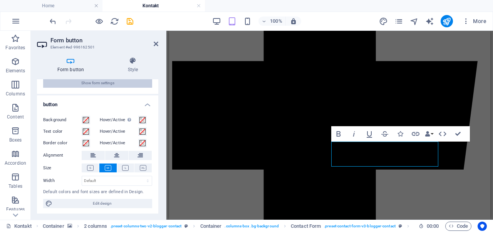
click at [115, 81] on button "Show form settings" at bounding box center [97, 83] width 109 height 9
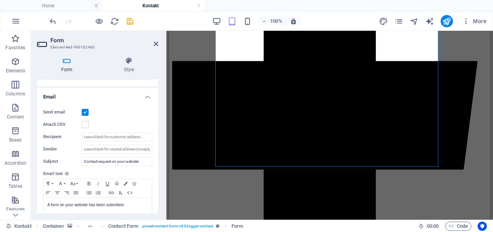
scroll to position [198, 0]
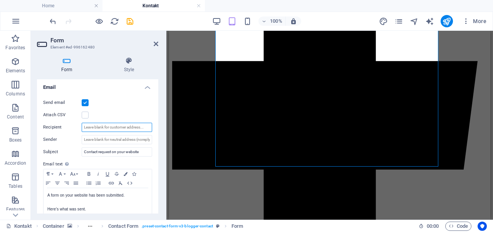
click at [116, 127] on input "Recipient" at bounding box center [117, 127] width 70 height 9
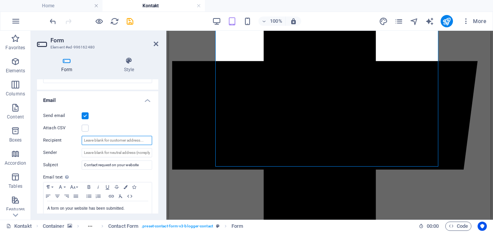
scroll to position [185, 0]
paste input "[EMAIL_ADDRESS][DOMAIN_NAME]"
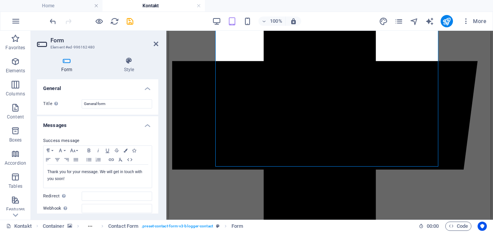
scroll to position [0, 0]
type input "[EMAIL_ADDRESS][DOMAIN_NAME]"
click at [126, 23] on icon "save" at bounding box center [130, 21] width 9 height 9
checkbox input "false"
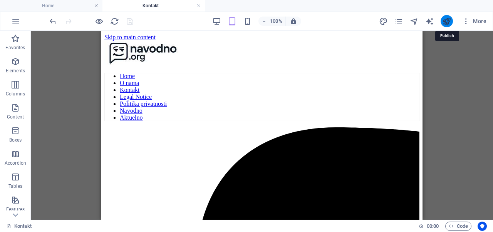
click at [443, 23] on icon "publish" at bounding box center [446, 21] width 9 height 9
